Goal: Find contact information: Find contact information

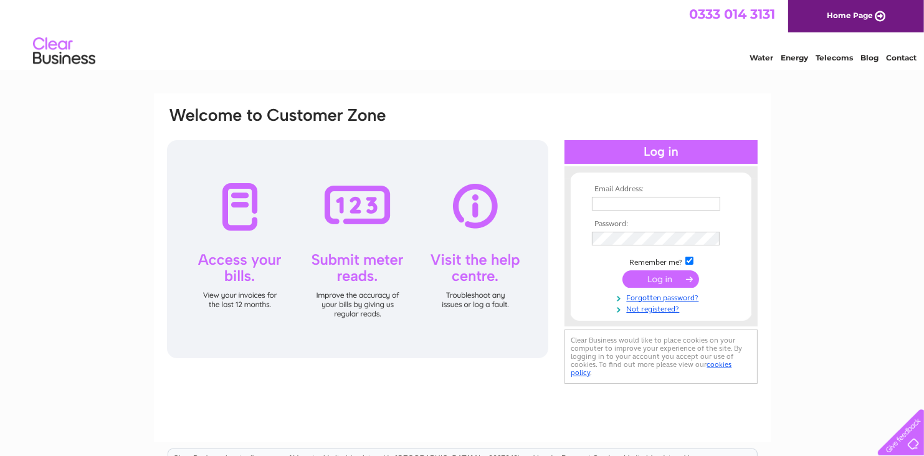
type input "len@select-contract-furniture.com"
click at [663, 280] on input "submit" at bounding box center [660, 278] width 77 height 17
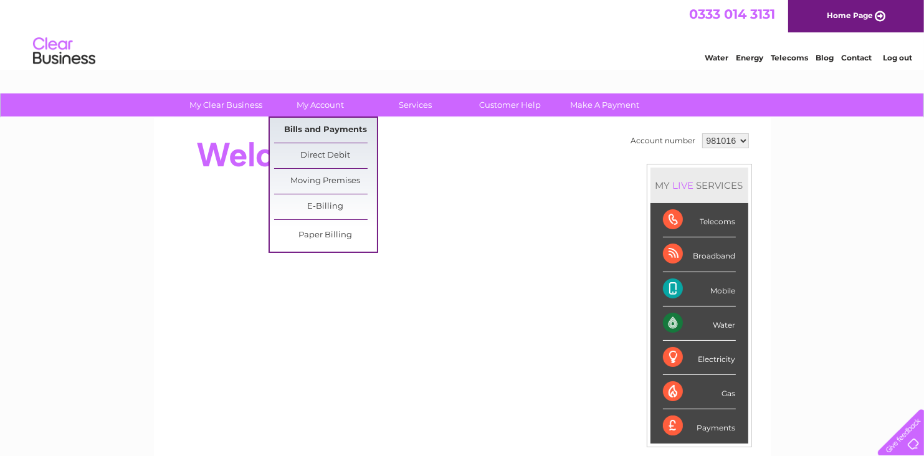
click at [317, 128] on link "Bills and Payments" at bounding box center [325, 130] width 103 height 25
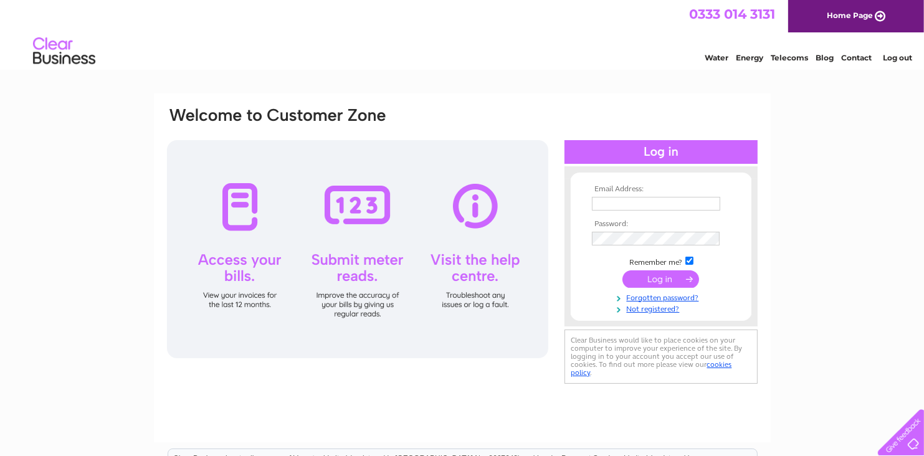
type input "len@select-contract-furniture.com"
click at [484, 215] on div at bounding box center [357, 249] width 381 height 218
click at [483, 258] on div at bounding box center [357, 249] width 381 height 218
click at [650, 281] on input "submit" at bounding box center [660, 278] width 77 height 17
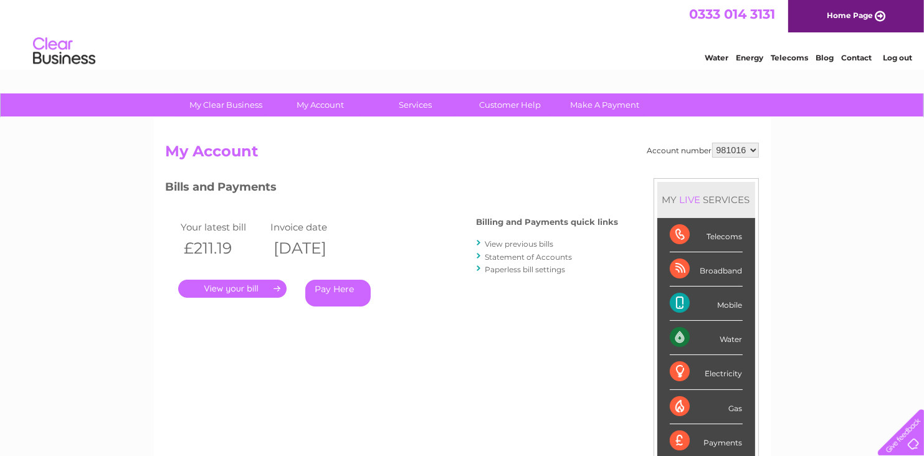
click at [498, 246] on link "View previous bills" at bounding box center [519, 243] width 69 height 9
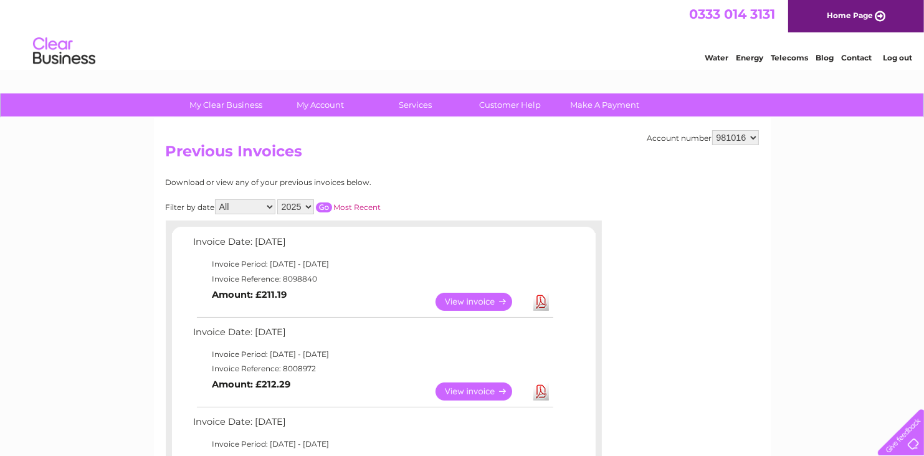
click at [858, 60] on link "Contact" at bounding box center [856, 57] width 31 height 9
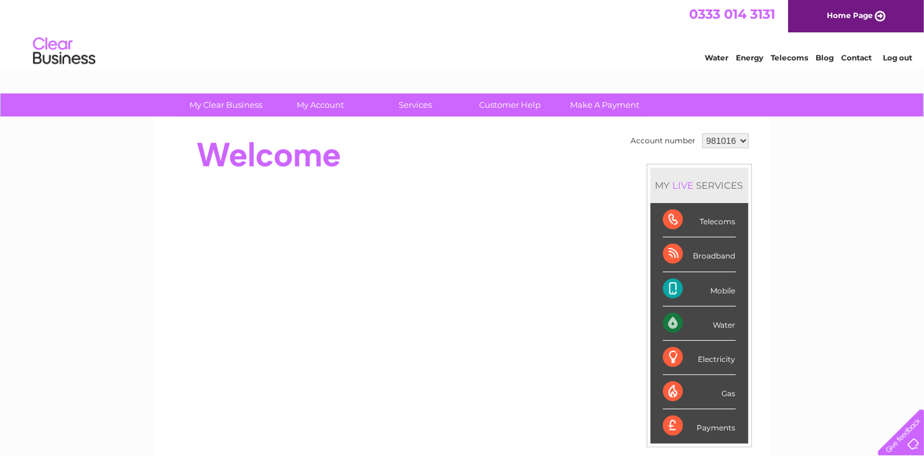
click at [848, 14] on link "Home Page" at bounding box center [856, 16] width 136 height 32
click at [721, 425] on div "Payments" at bounding box center [699, 426] width 73 height 34
click at [667, 425] on div "Payments" at bounding box center [699, 426] width 73 height 34
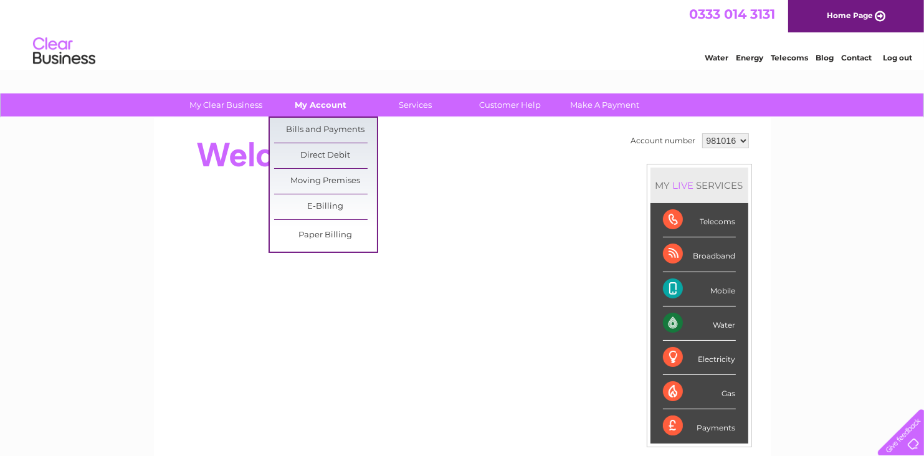
click at [300, 104] on link "My Account" at bounding box center [320, 104] width 103 height 23
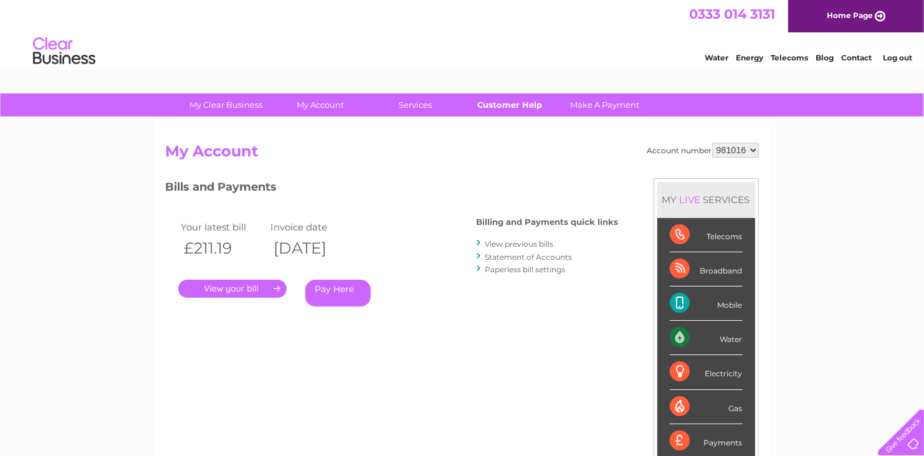
click at [496, 103] on link "Customer Help" at bounding box center [509, 104] width 103 height 23
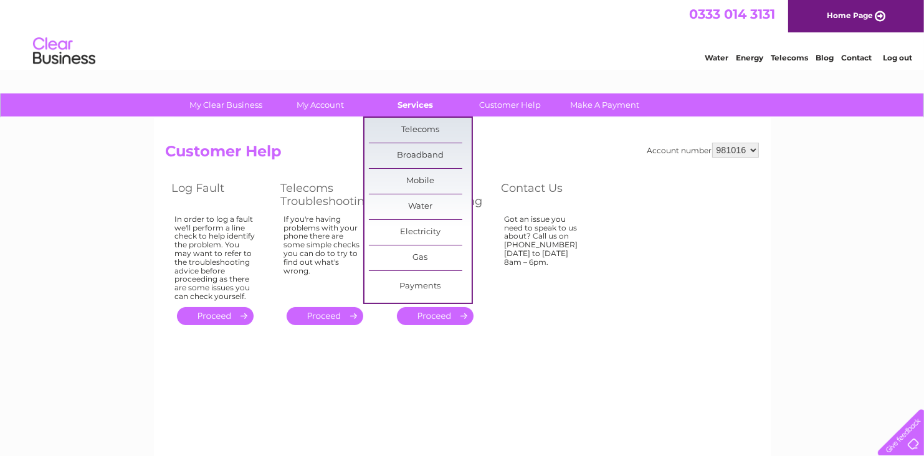
click at [427, 104] on link "Services" at bounding box center [415, 104] width 103 height 23
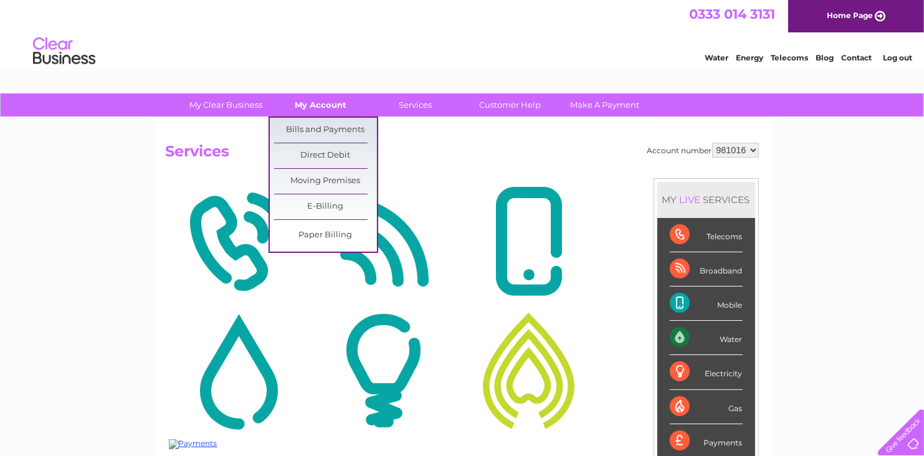
click at [334, 108] on link "My Account" at bounding box center [320, 104] width 103 height 23
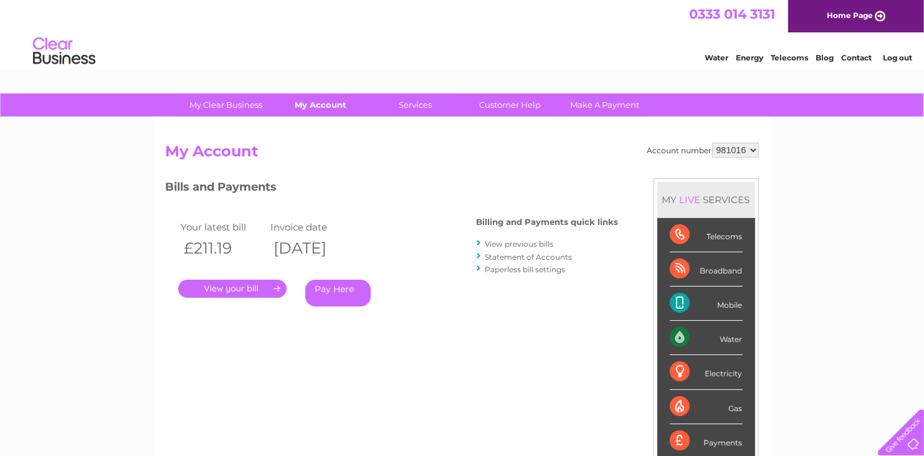
click at [334, 105] on link "My Account" at bounding box center [320, 104] width 103 height 23
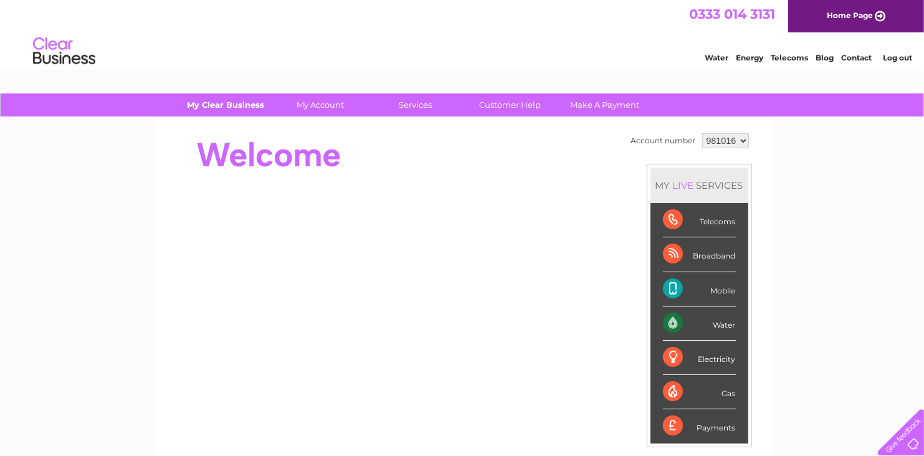
click at [232, 103] on link "My Clear Business" at bounding box center [225, 104] width 103 height 23
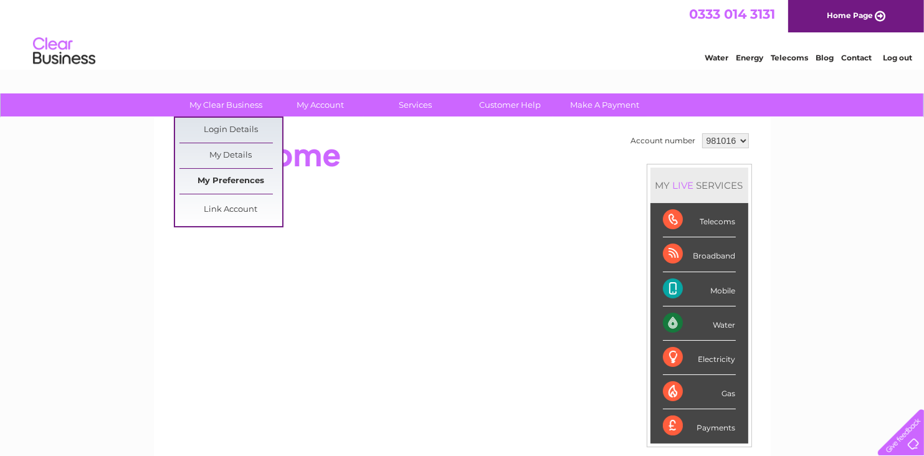
click at [219, 176] on link "My Preferences" at bounding box center [230, 181] width 103 height 25
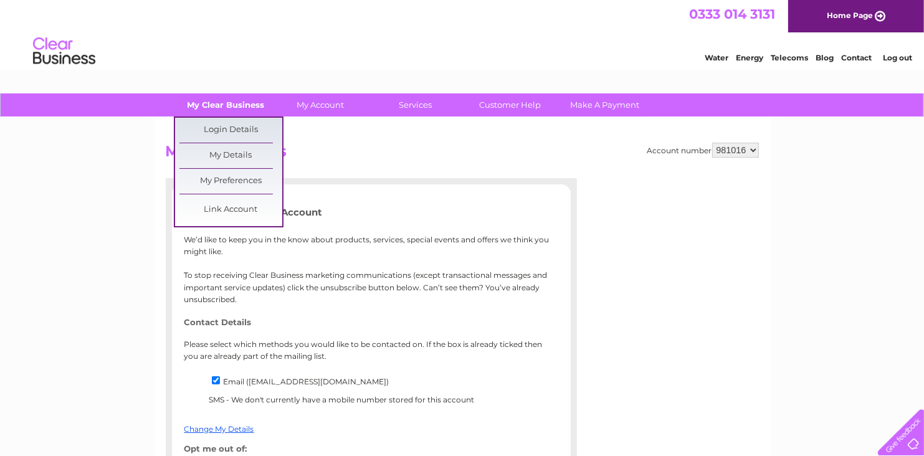
click at [227, 104] on link "My Clear Business" at bounding box center [225, 104] width 103 height 23
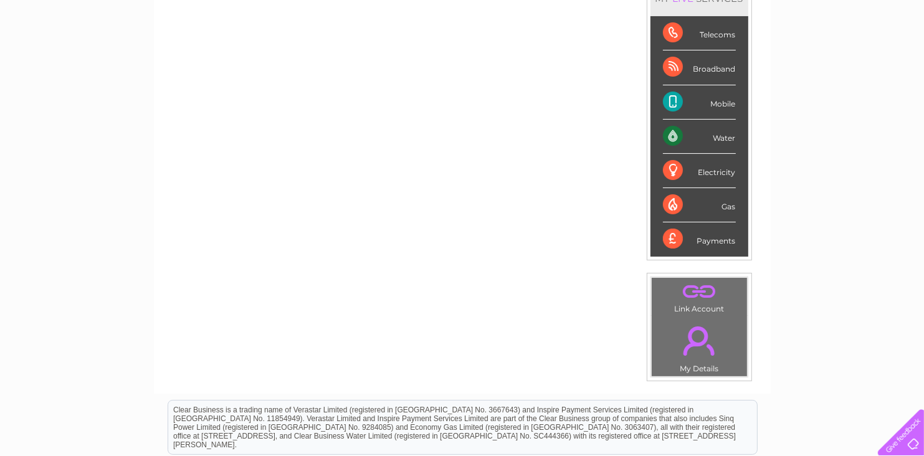
scroll to position [249, 0]
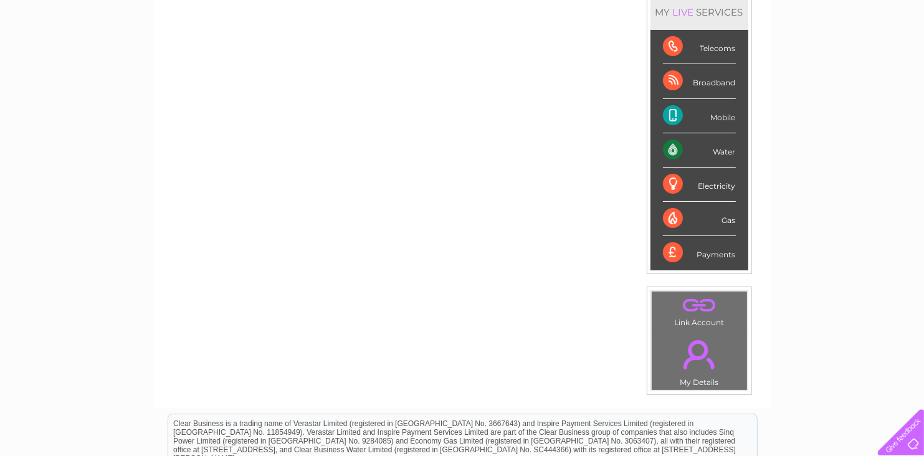
scroll to position [49, 0]
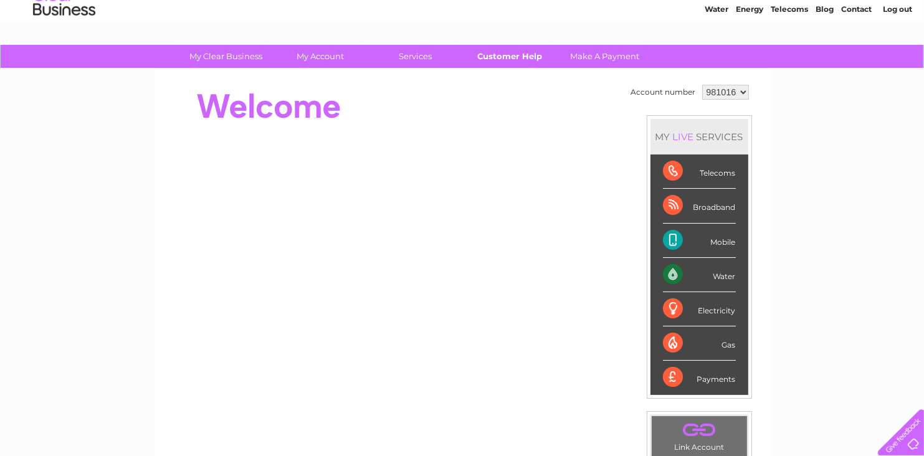
click at [514, 54] on link "Customer Help" at bounding box center [509, 56] width 103 height 23
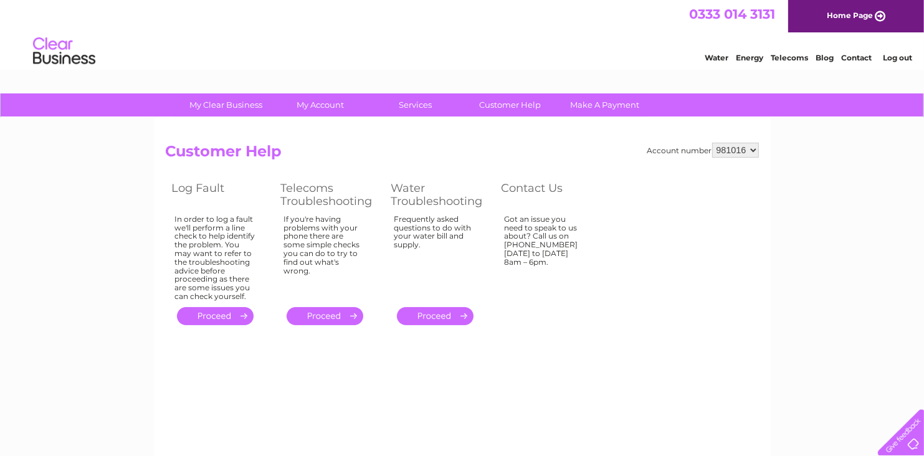
click at [720, 60] on link "Water" at bounding box center [716, 57] width 24 height 9
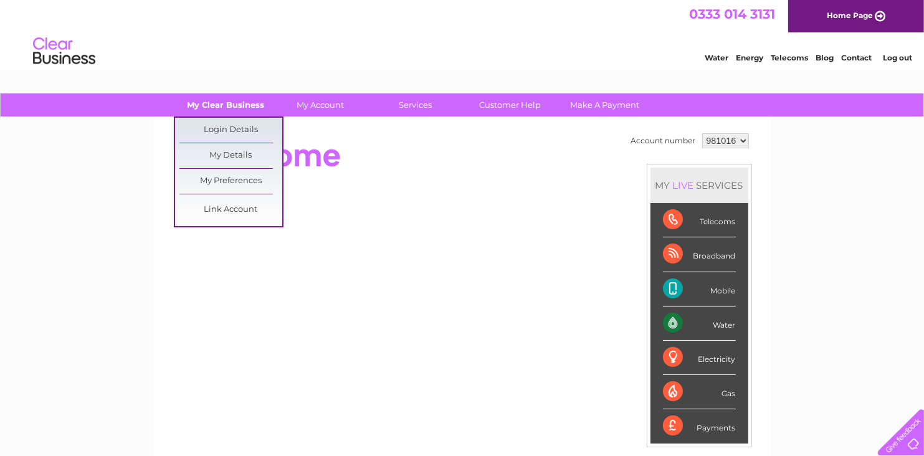
click at [222, 106] on link "My Clear Business" at bounding box center [225, 104] width 103 height 23
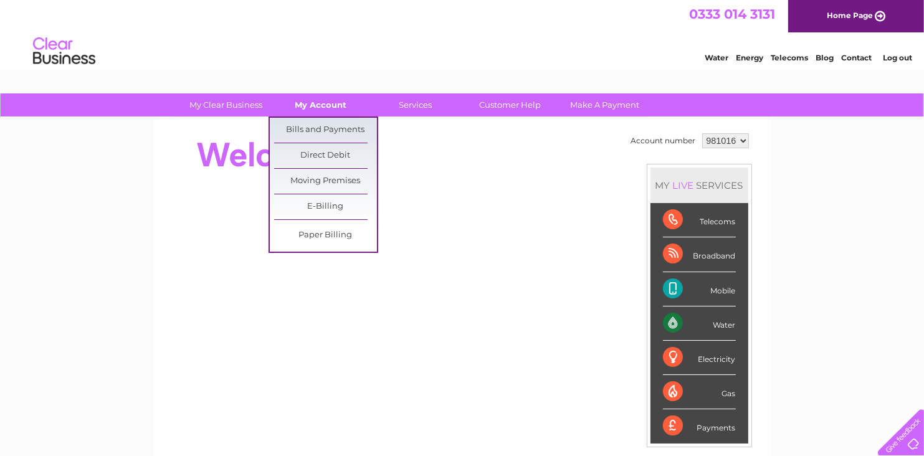
click at [321, 104] on link "My Account" at bounding box center [320, 104] width 103 height 23
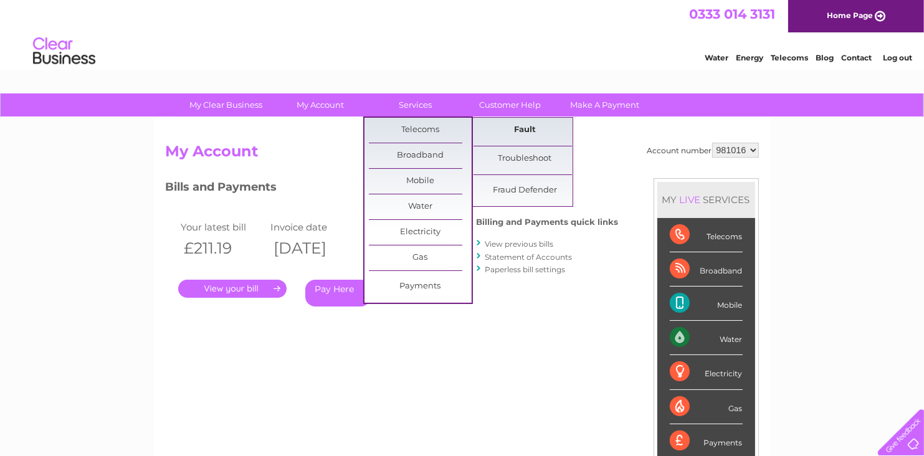
click at [526, 130] on link "Fault" at bounding box center [524, 130] width 103 height 25
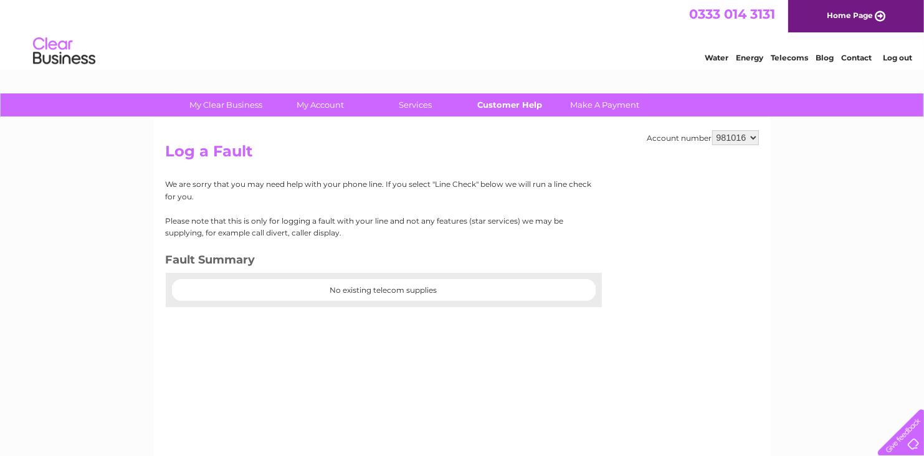
click at [521, 106] on link "Customer Help" at bounding box center [509, 104] width 103 height 23
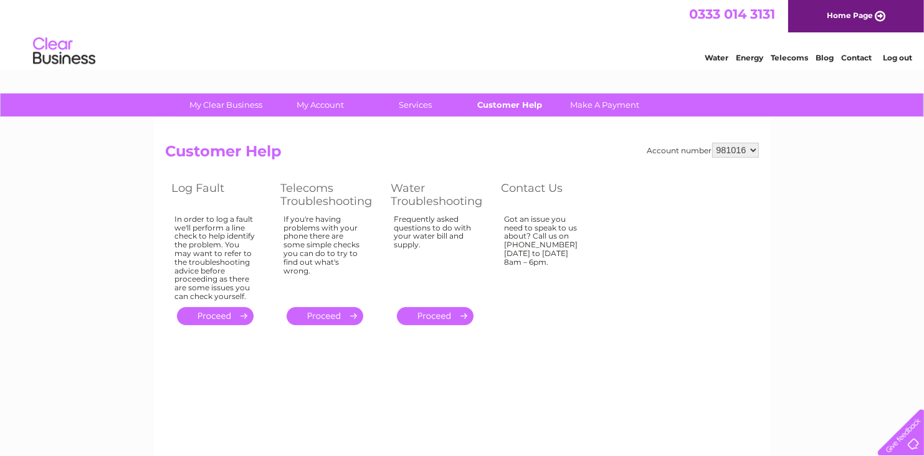
click at [520, 108] on link "Customer Help" at bounding box center [509, 104] width 103 height 23
click at [854, 59] on link "Contact" at bounding box center [856, 57] width 31 height 9
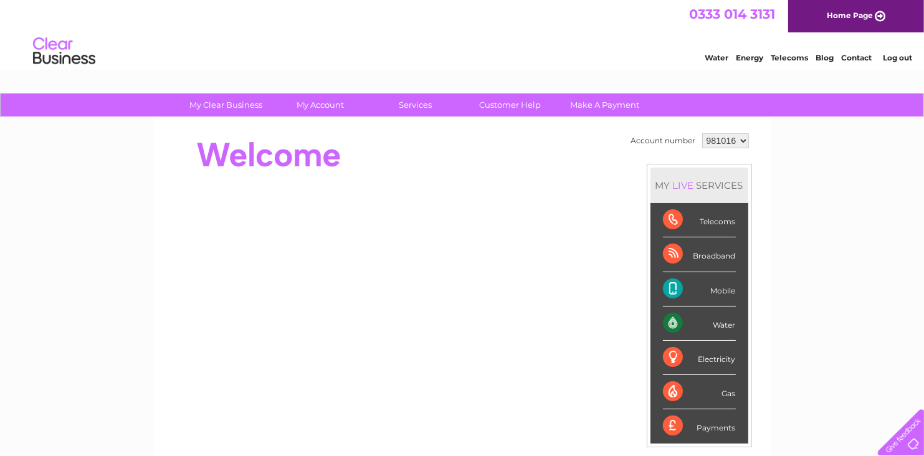
click at [673, 430] on div "Payments" at bounding box center [699, 426] width 73 height 34
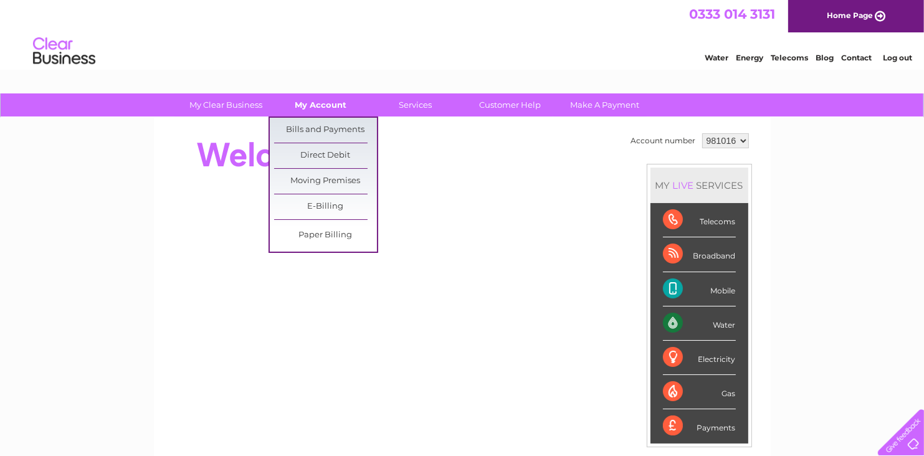
click at [333, 105] on link "My Account" at bounding box center [320, 104] width 103 height 23
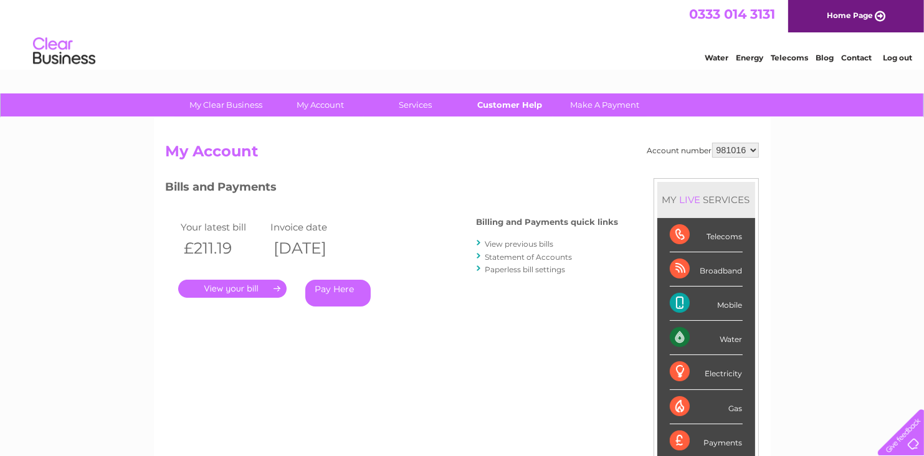
click at [501, 106] on link "Customer Help" at bounding box center [509, 104] width 103 height 23
click at [852, 59] on link "Contact" at bounding box center [856, 57] width 31 height 9
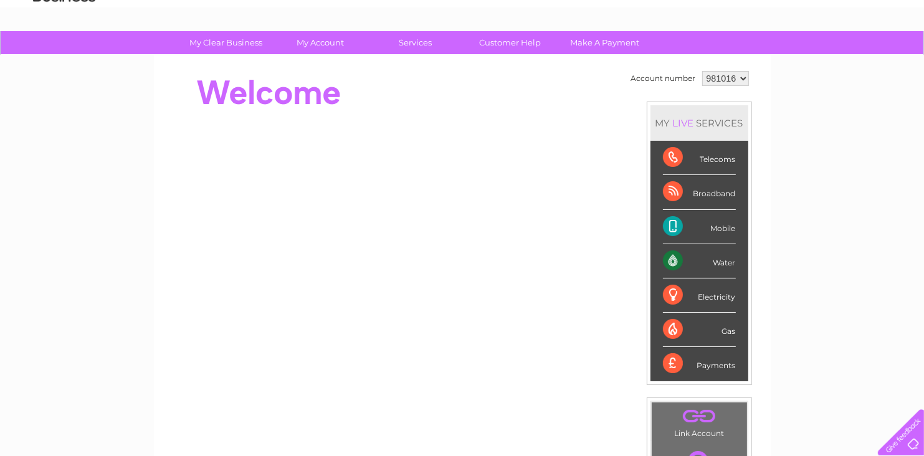
scroll to position [125, 0]
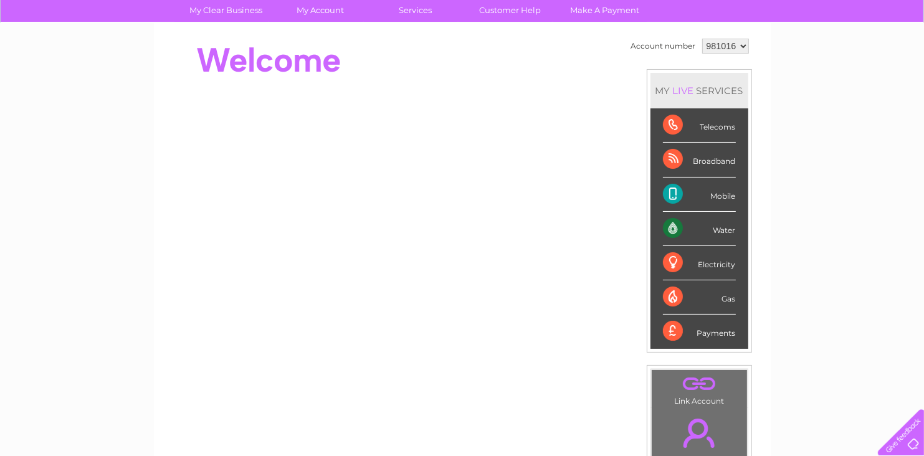
scroll to position [32, 0]
